Goal: Transaction & Acquisition: Purchase product/service

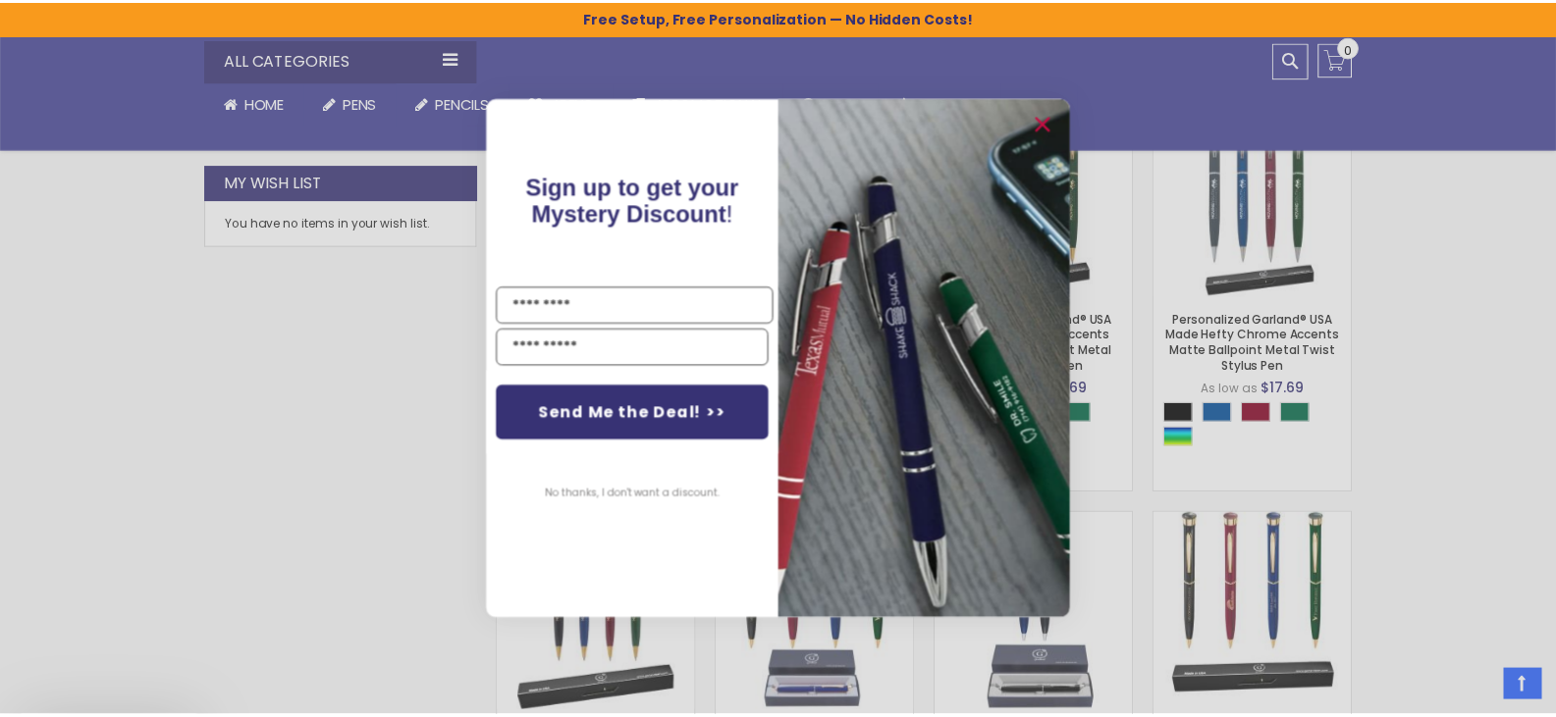
scroll to position [883, 0]
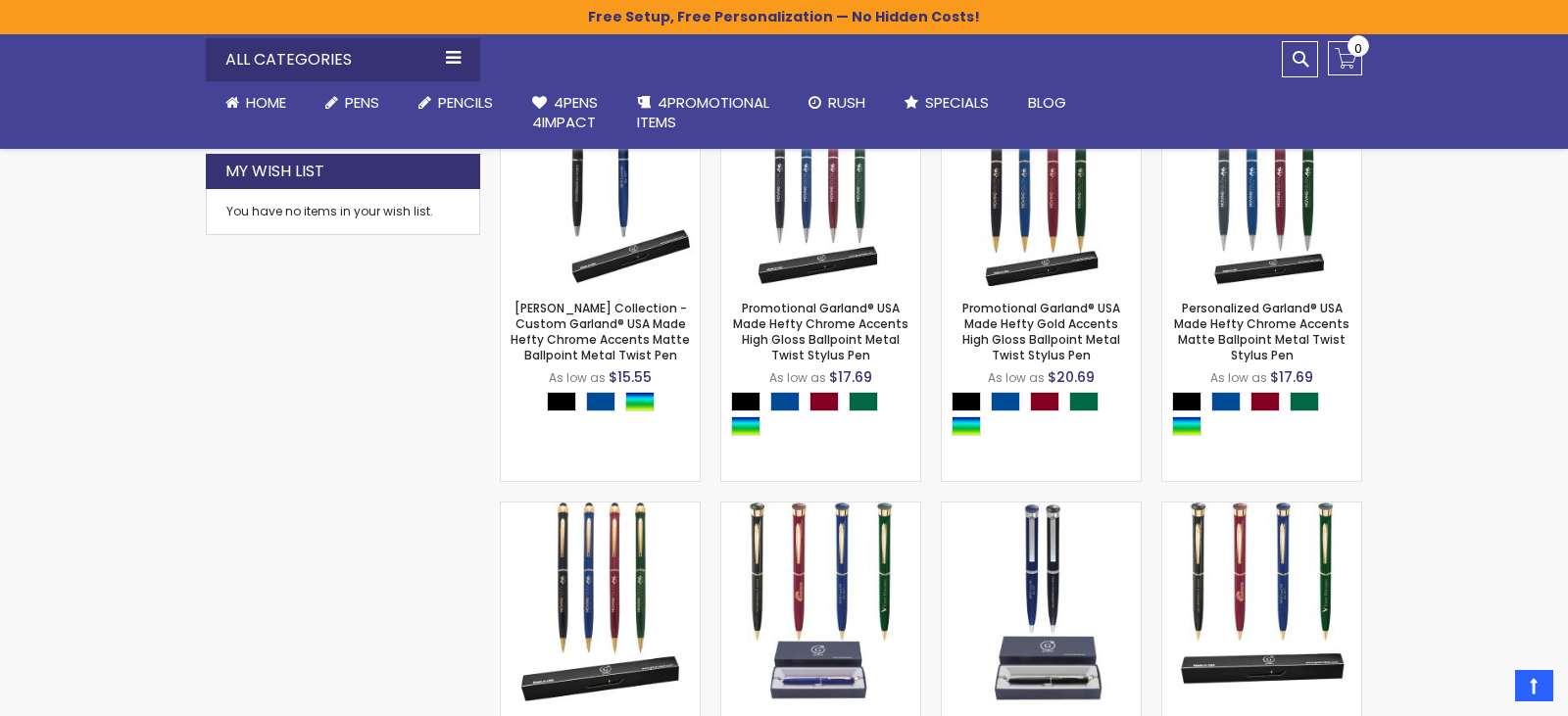
click at [184, 403] on div "Close dialog Sign up to get your Mystery Discount ! Name Email Send Me the Deal…" at bounding box center [784, 358] width 1568 height 716
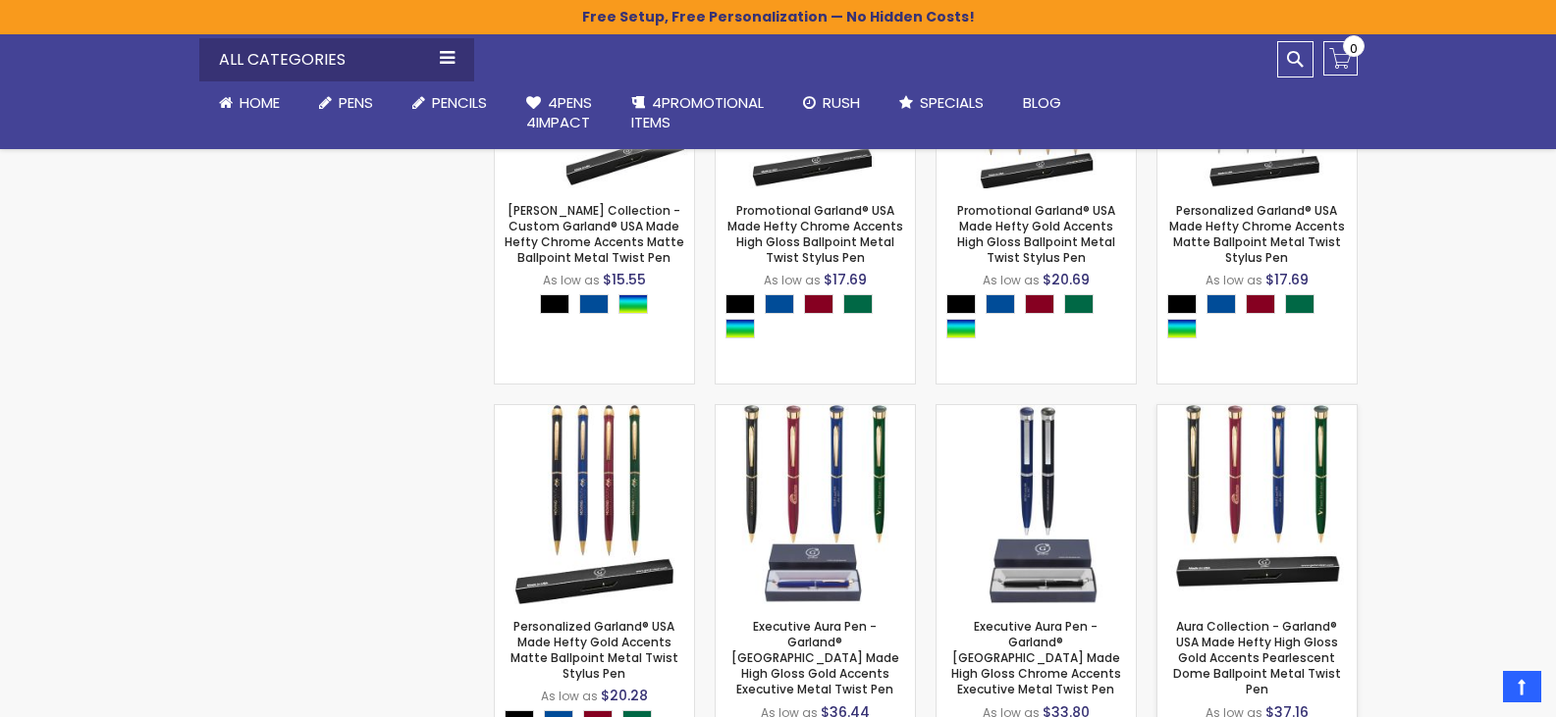
scroll to position [1080, 0]
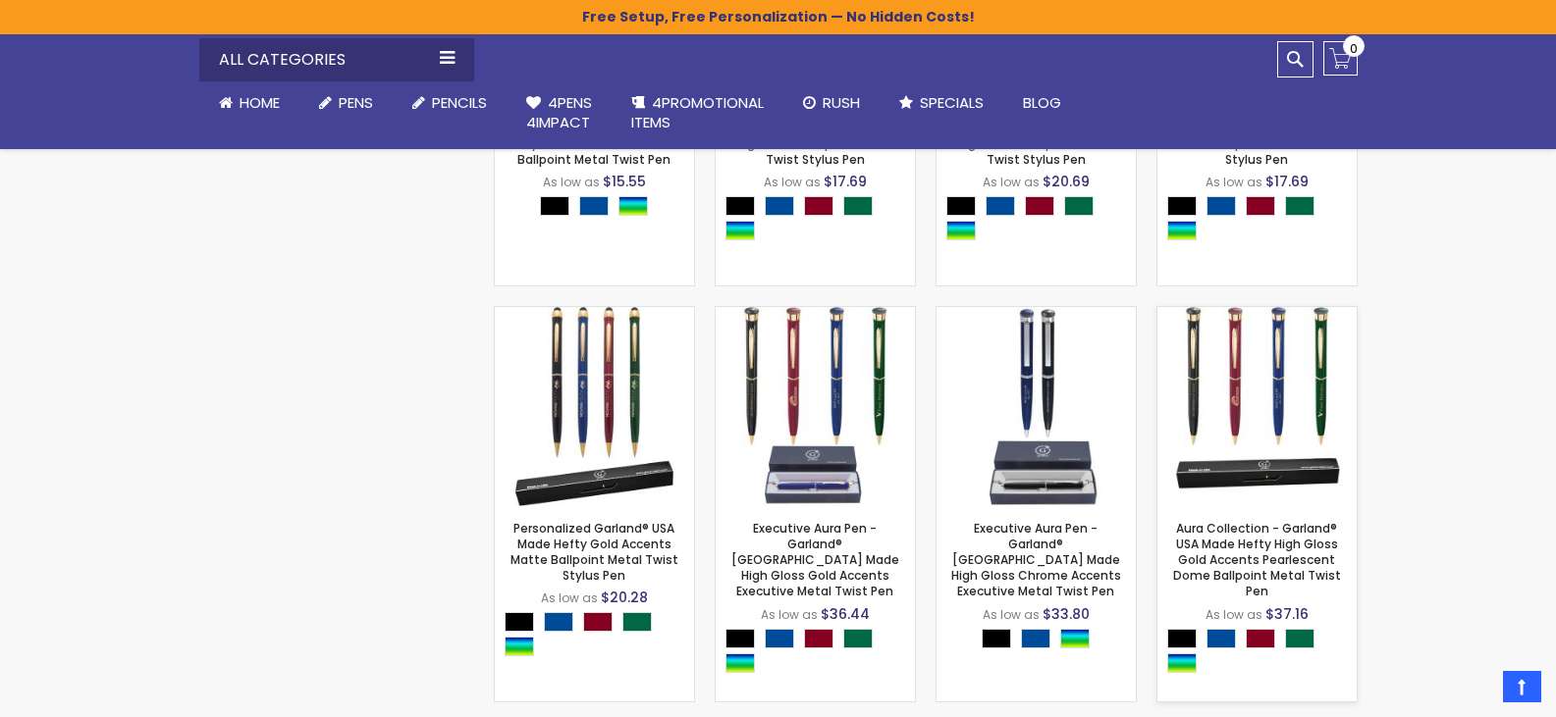
click at [1230, 368] on img at bounding box center [1256, 406] width 199 height 199
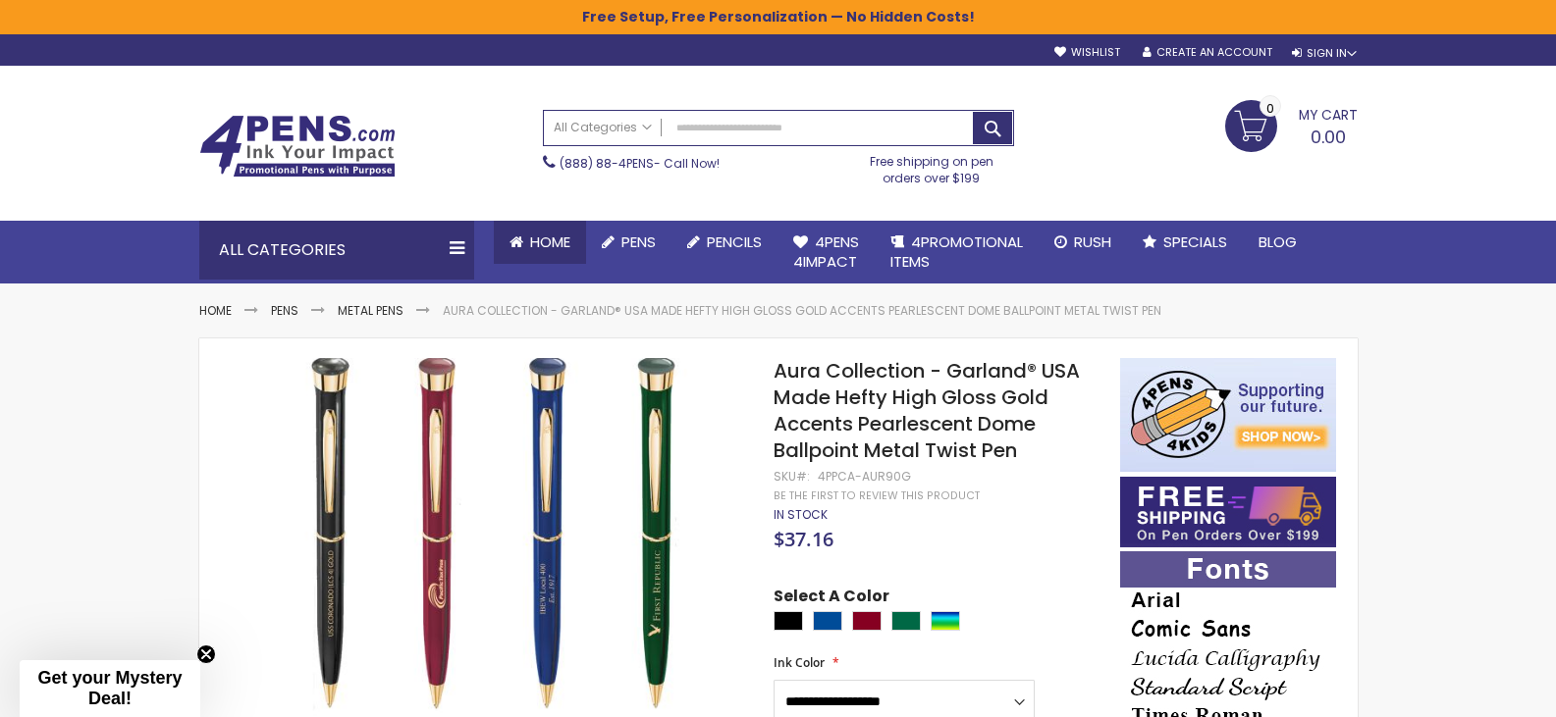
click at [548, 246] on span "Home" at bounding box center [550, 242] width 40 height 21
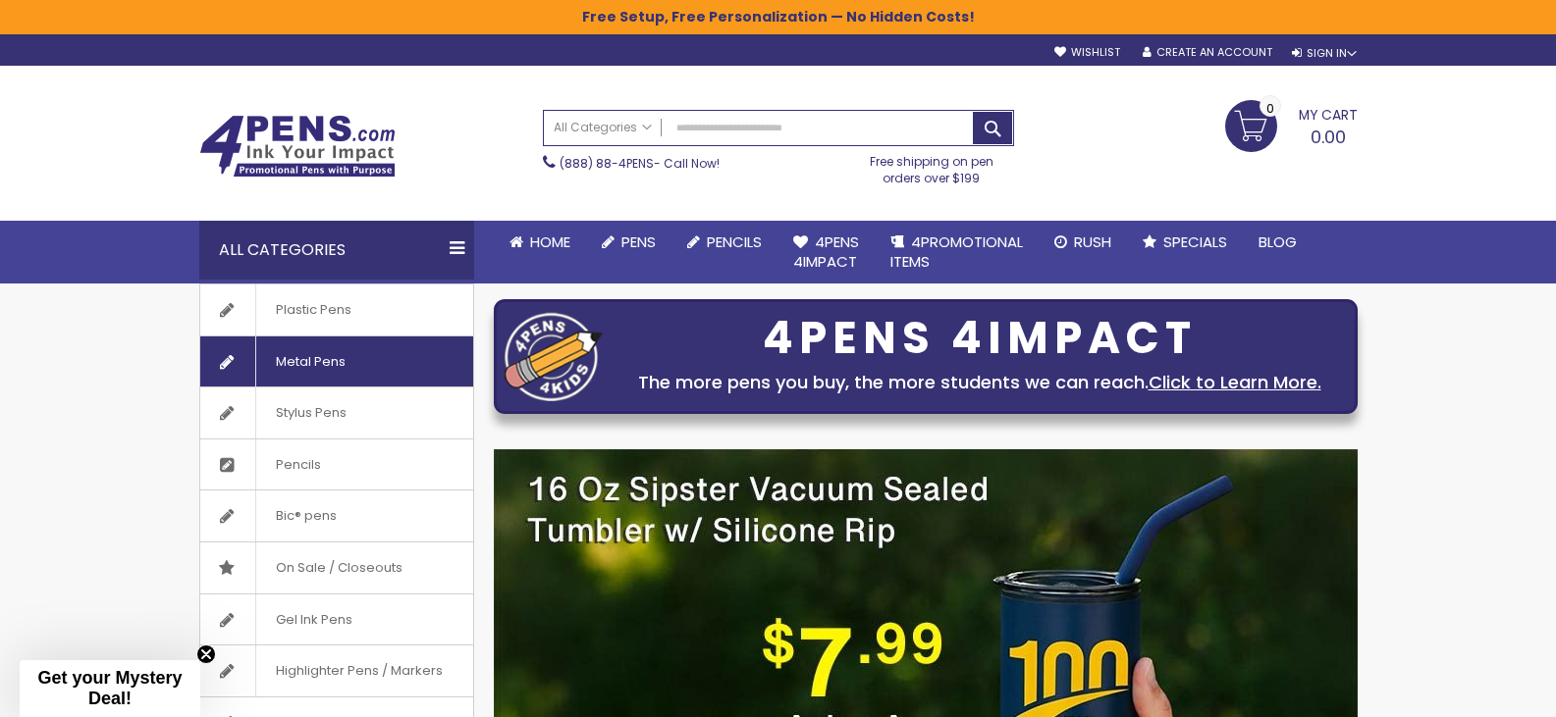
click at [312, 365] on span "Metal Pens" at bounding box center [310, 362] width 110 height 51
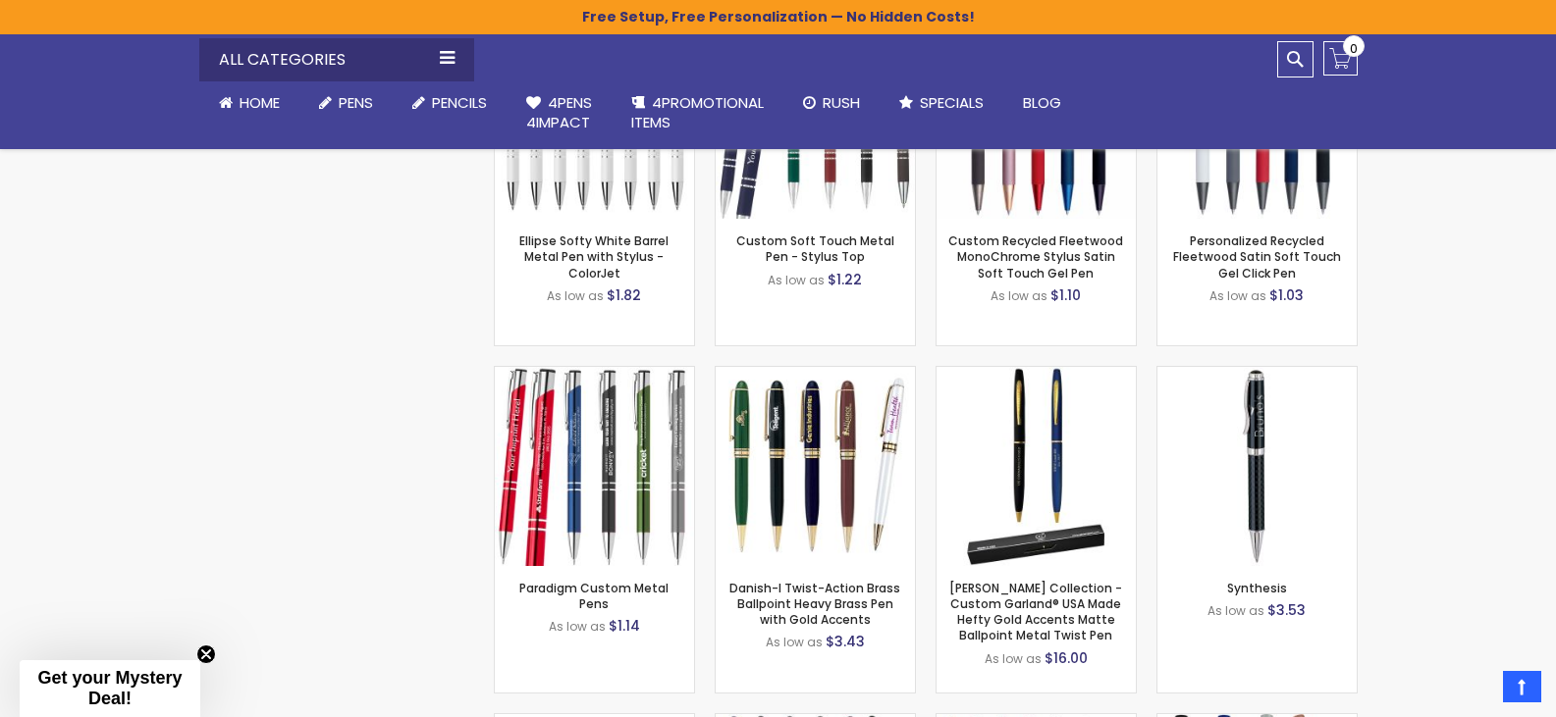
scroll to position [1276, 0]
